Goal: Task Accomplishment & Management: Complete application form

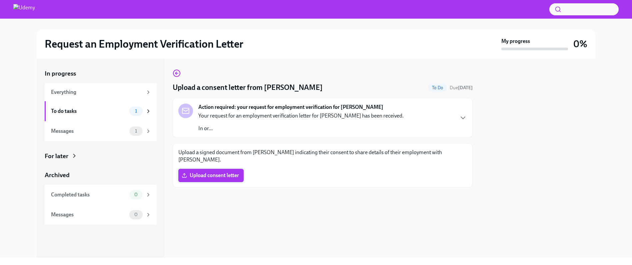
click at [206, 173] on span "Upload consent letter" at bounding box center [211, 175] width 56 height 7
click at [0, 0] on input "Upload consent letter" at bounding box center [0, 0] width 0 height 0
click at [461, 115] on icon "button" at bounding box center [463, 118] width 8 height 8
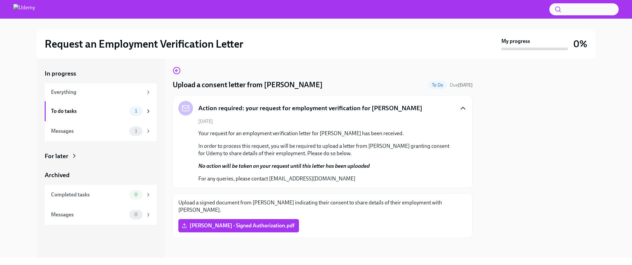
scroll to position [4, 0]
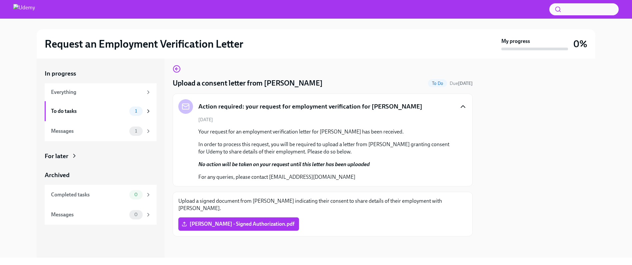
click at [459, 103] on button "button" at bounding box center [463, 107] width 8 height 8
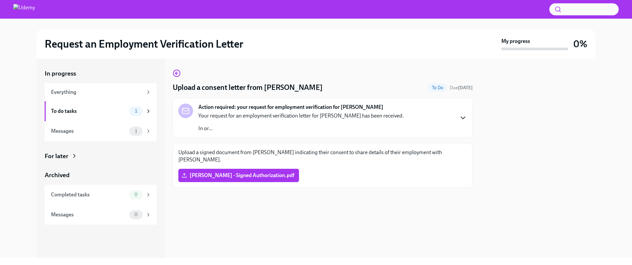
scroll to position [0, 0]
click at [459, 114] on button "button" at bounding box center [463, 118] width 8 height 8
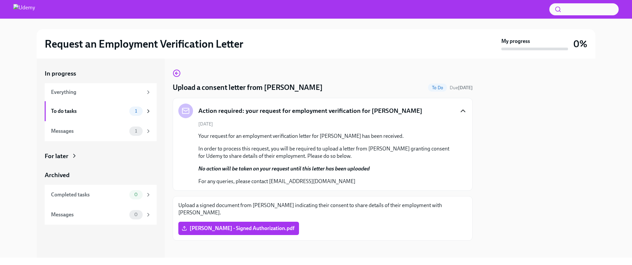
click at [459, 107] on button "button" at bounding box center [463, 111] width 8 height 8
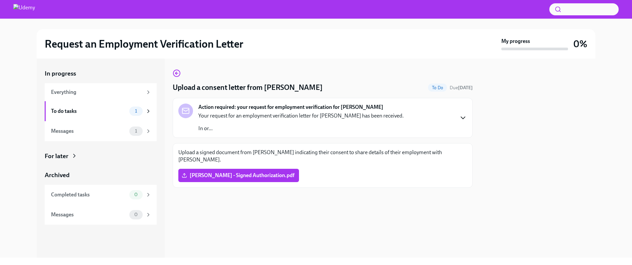
click at [447, 179] on div "[PERSON_NAME] - Signed Authorization.pdf" at bounding box center [322, 175] width 288 height 13
click at [395, 179] on div "[PERSON_NAME] - Signed Authorization.pdf" at bounding box center [322, 175] width 288 height 13
click at [243, 227] on div "Upload a consent letter from Christopher Aschman To Do Due in 13 days Action re…" at bounding box center [323, 158] width 300 height 199
click at [578, 142] on div at bounding box center [537, 158] width 115 height 199
click at [254, 62] on div "Upload a consent letter from Christopher Aschman To Do Due in 13 days Action re…" at bounding box center [323, 158] width 300 height 199
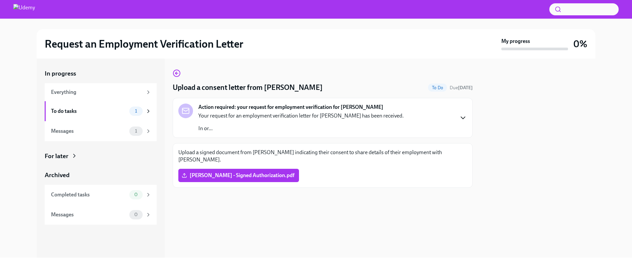
click at [553, 86] on div at bounding box center [537, 158] width 115 height 199
click at [90, 111] on div "To do tasks" at bounding box center [89, 111] width 76 height 7
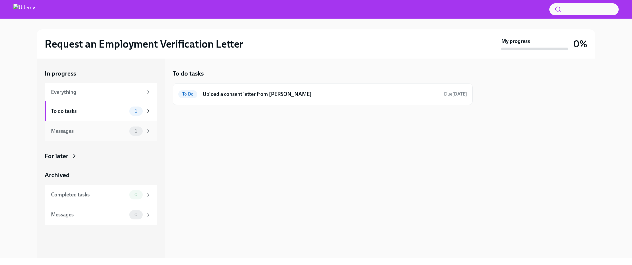
click at [90, 125] on div "Messages 1" at bounding box center [101, 131] width 112 height 20
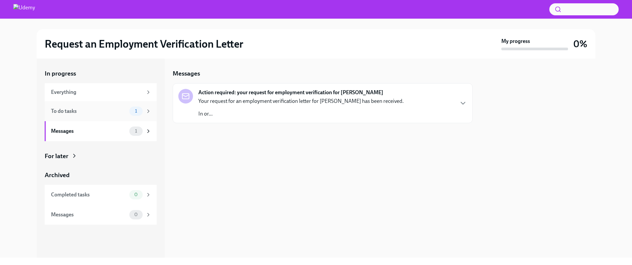
click at [92, 117] on div "To do tasks 1" at bounding box center [101, 111] width 112 height 20
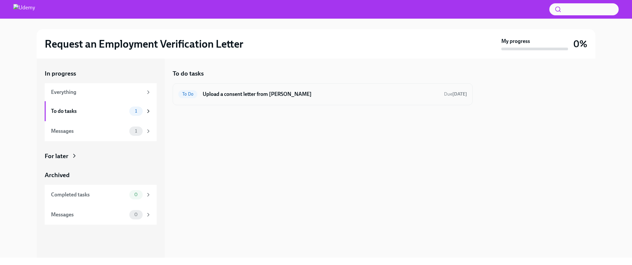
click at [408, 100] on div "To Do Upload a consent letter from Christopher Aschman Due in 13 days" at bounding box center [323, 94] width 300 height 22
click at [339, 96] on h6 "Upload a consent letter from [PERSON_NAME]" at bounding box center [321, 94] width 236 height 7
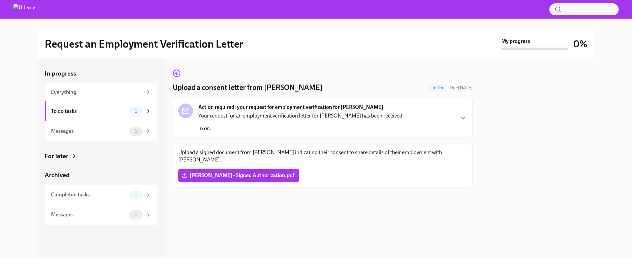
click at [245, 174] on span "[PERSON_NAME] - Signed Authorization.pdf" at bounding box center [238, 175] width 111 height 7
click at [0, 0] on input "[PERSON_NAME] - Signed Authorization.pdf" at bounding box center [0, 0] width 0 height 0
click at [408, 210] on div "Upload a consent letter from Christopher Aschman To Do Due in 13 days Action re…" at bounding box center [323, 158] width 300 height 199
click at [224, 179] on span "Upload consent letter" at bounding box center [211, 175] width 56 height 7
click at [0, 0] on input "Upload consent letter" at bounding box center [0, 0] width 0 height 0
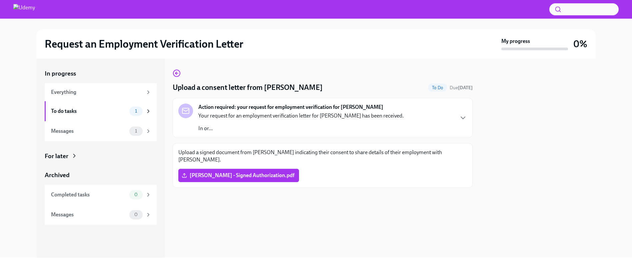
click at [308, 204] on div at bounding box center [323, 198] width 300 height 21
click at [320, 130] on p "In or..." at bounding box center [300, 128] width 205 height 7
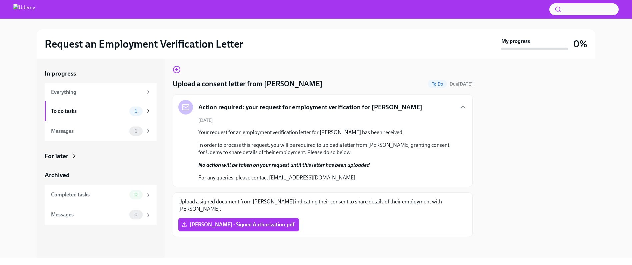
scroll to position [4, 0]
click at [338, 216] on div "Upload a signed document from [PERSON_NAME] indicating their consent to share d…" at bounding box center [322, 214] width 288 height 33
click at [555, 74] on div at bounding box center [537, 158] width 115 height 199
